Goal: Information Seeking & Learning: Learn about a topic

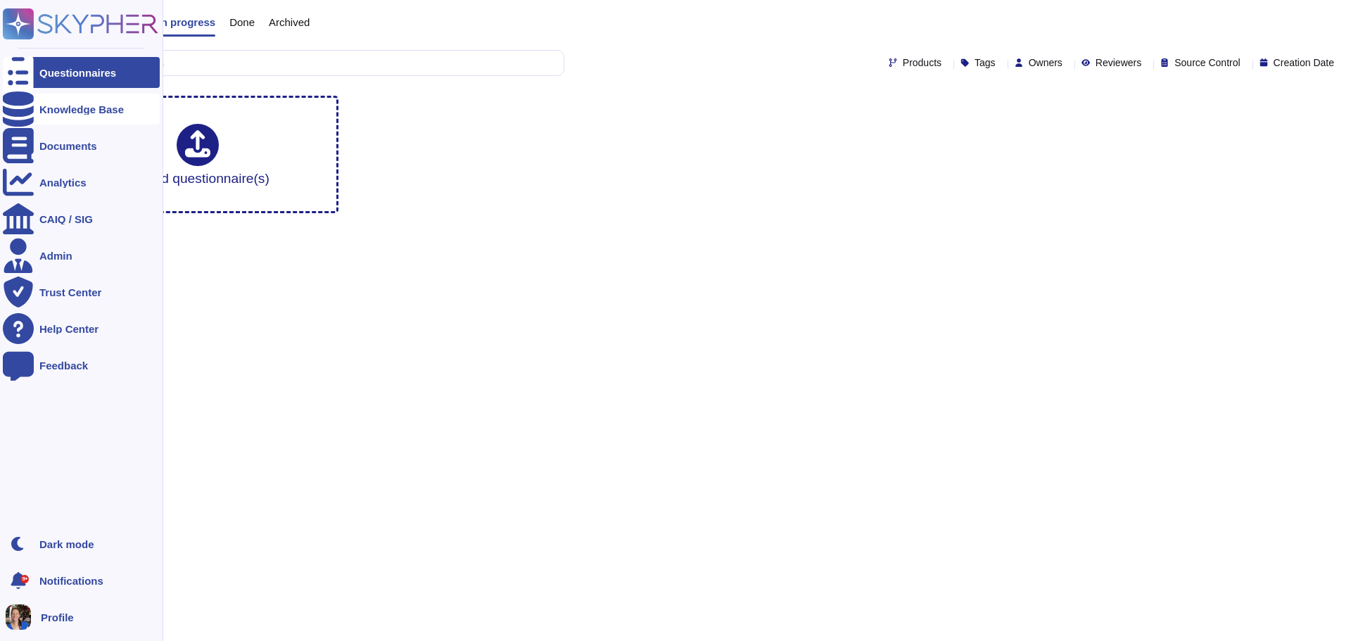
click at [91, 113] on div "Knowledge Base" at bounding box center [81, 109] width 84 height 11
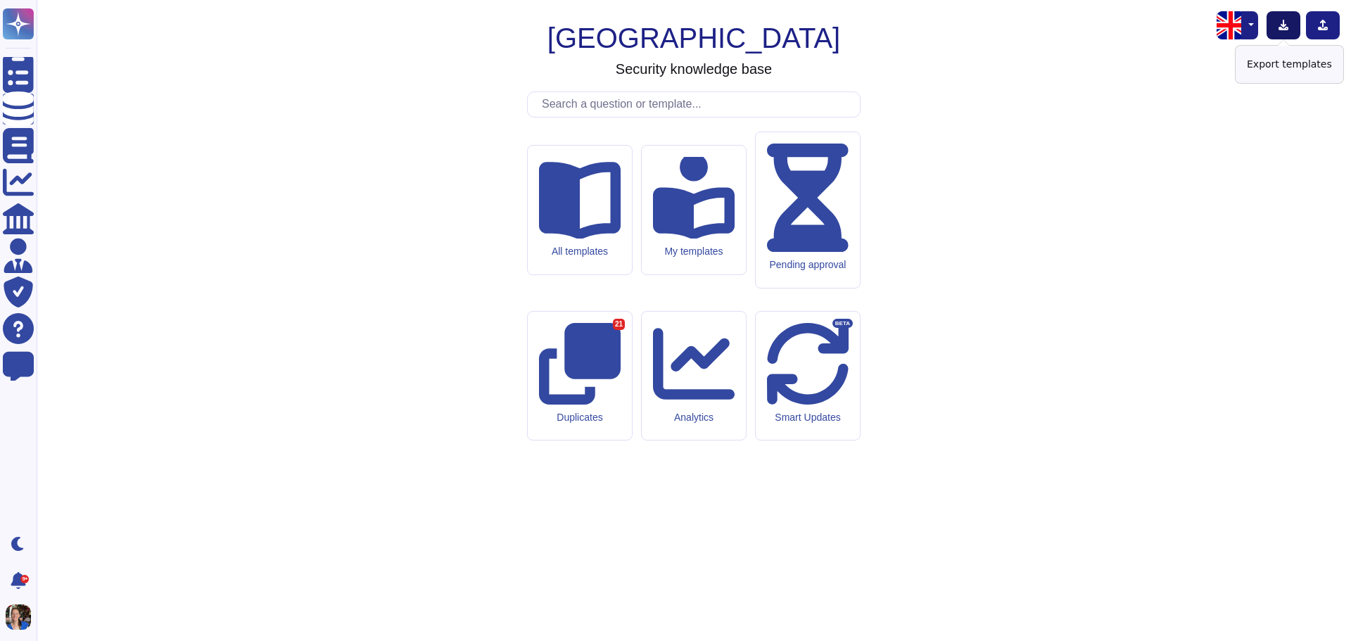
click at [1280, 23] on icon at bounding box center [1283, 25] width 11 height 11
click at [605, 361] on div "Duplicates 21" at bounding box center [579, 376] width 105 height 130
click at [1252, 25] on button "button" at bounding box center [1249, 25] width 17 height 28
click at [1212, 74] on link "French" at bounding box center [1201, 72] width 111 height 17
click at [1285, 18] on button at bounding box center [1283, 25] width 34 height 28
